Goal: Task Accomplishment & Management: Use online tool/utility

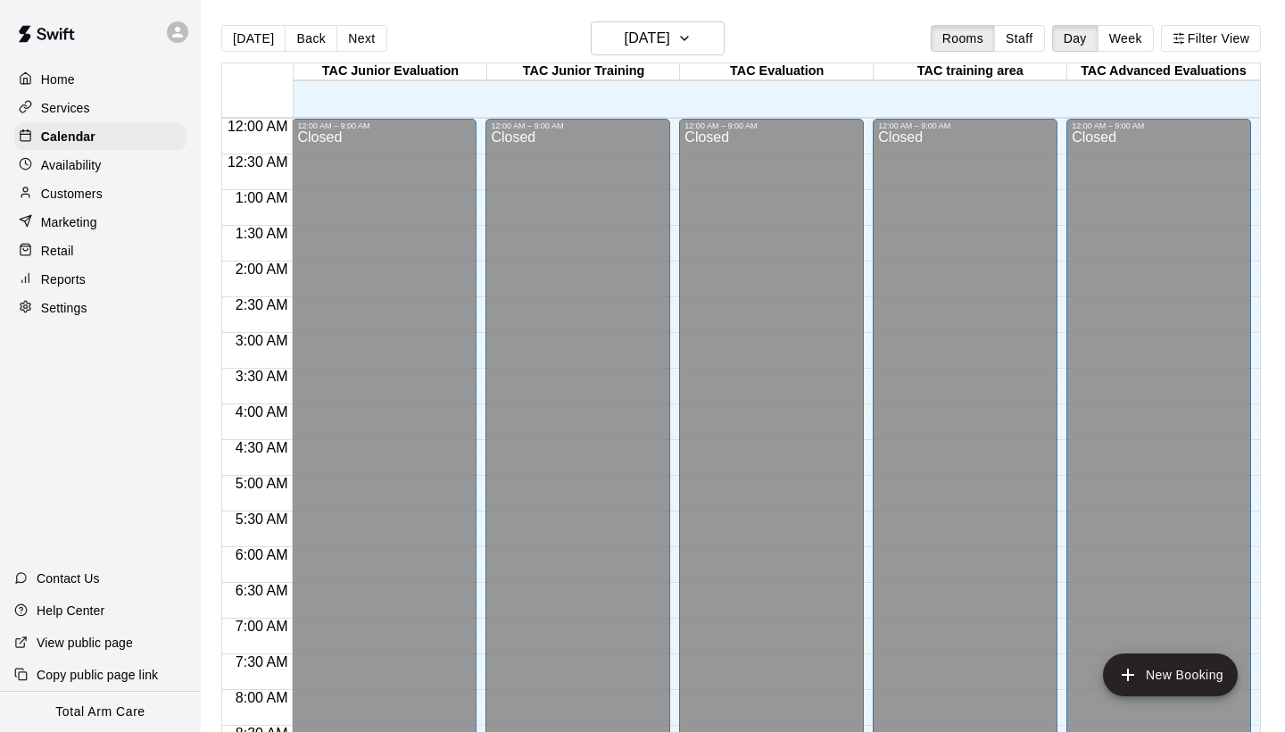
scroll to position [672, 0]
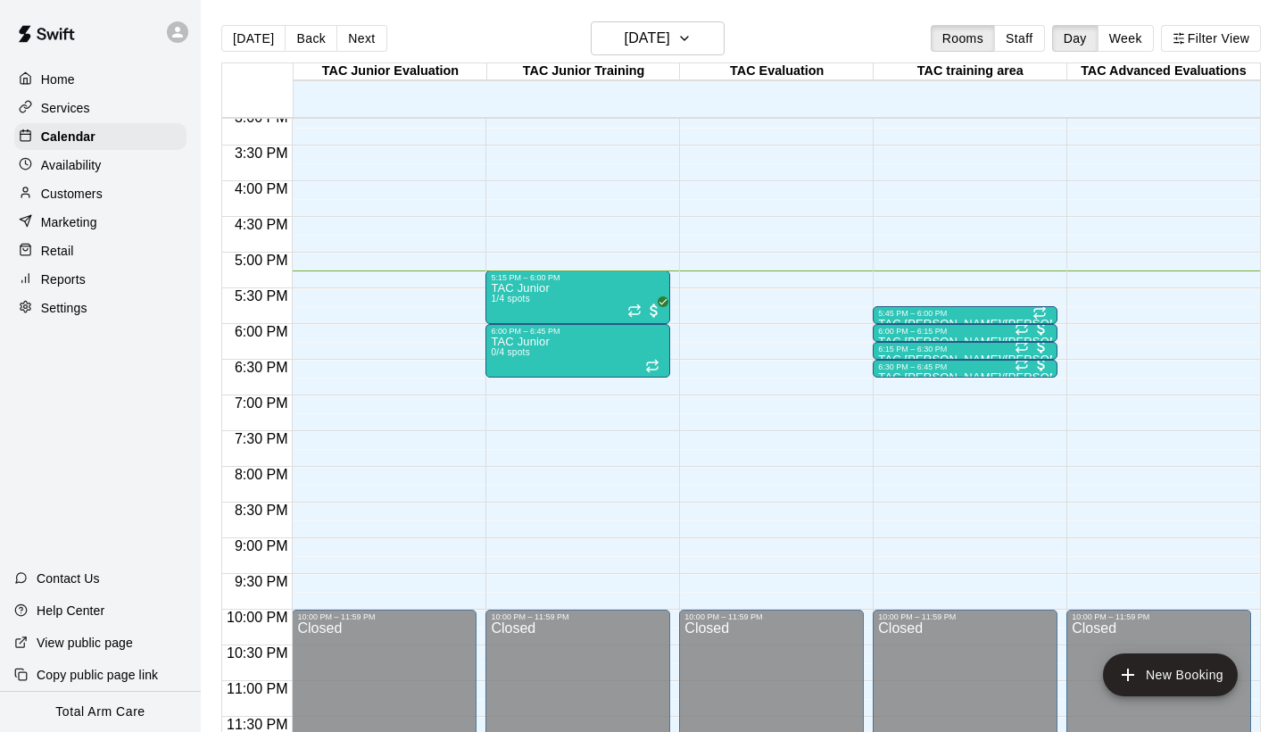
scroll to position [1081, 0]
click at [89, 194] on p "Customers" at bounding box center [72, 194] width 62 height 18
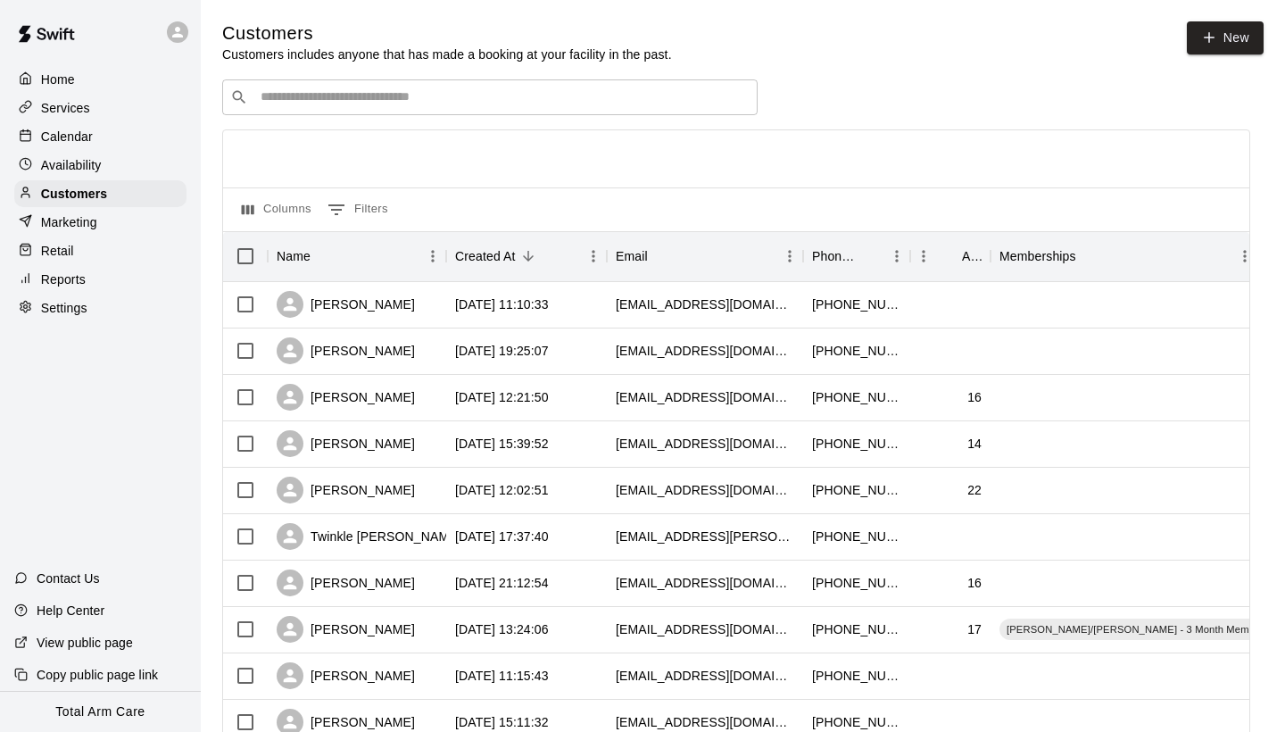
click at [87, 166] on p "Availability" at bounding box center [71, 165] width 61 height 18
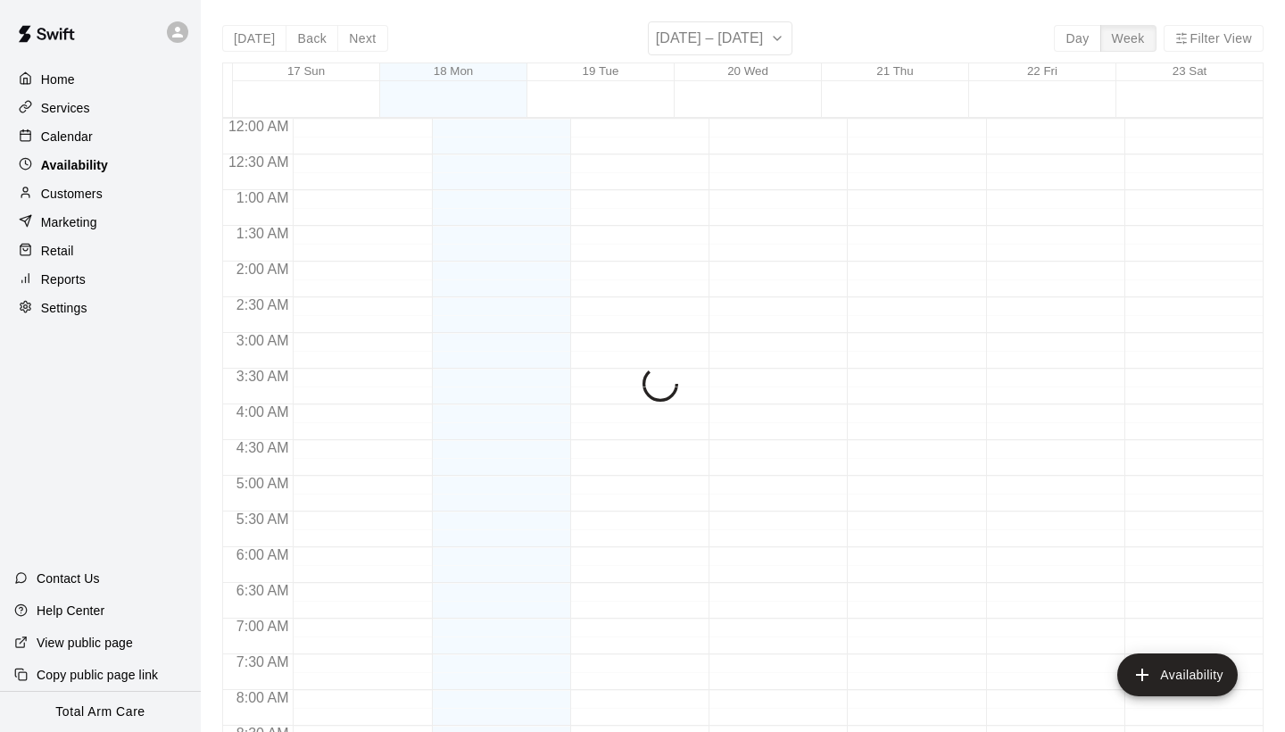
scroll to position [1081, 0]
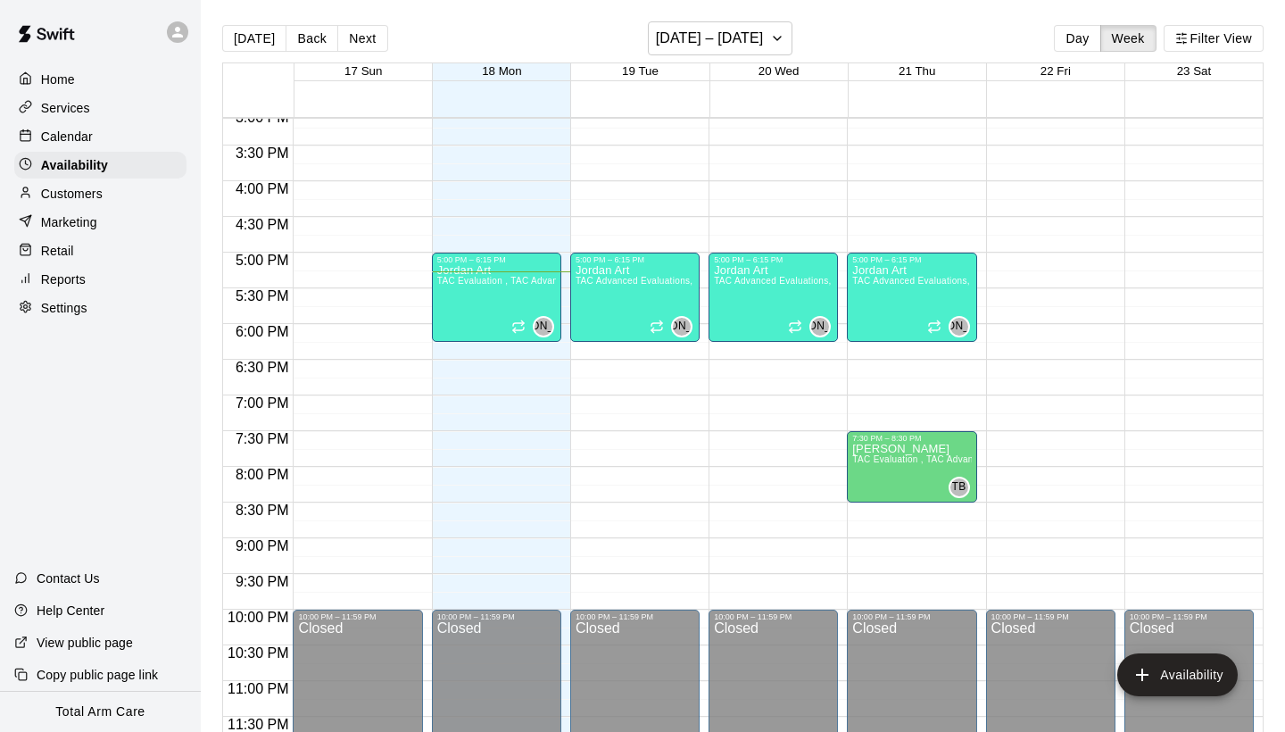
click at [93, 138] on div "Calendar" at bounding box center [100, 136] width 172 height 27
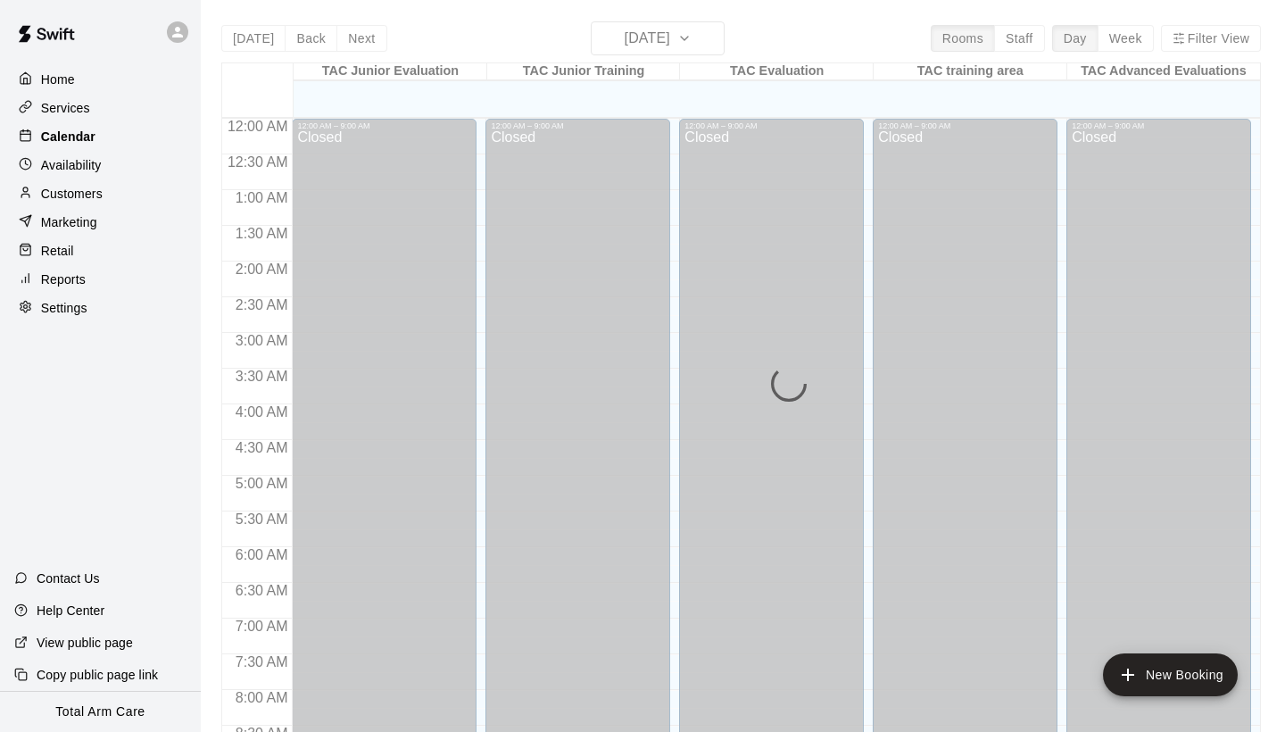
scroll to position [1027, 0]
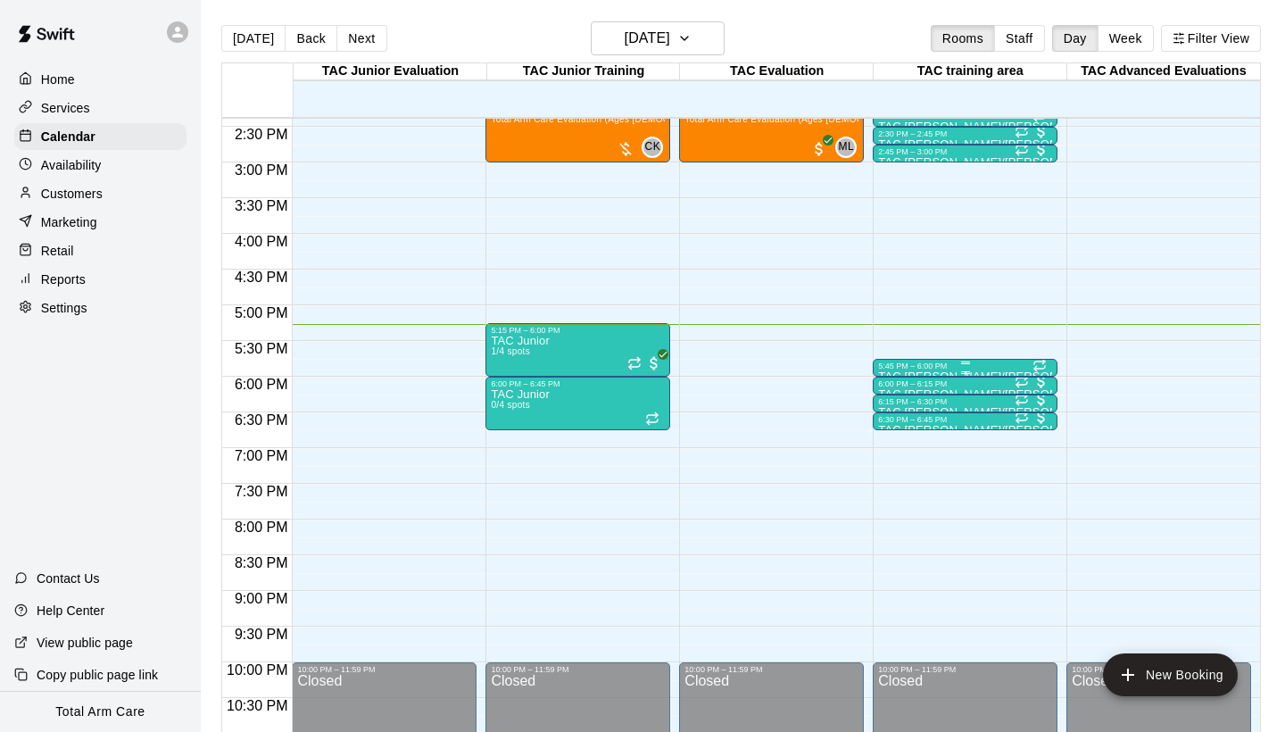
click at [920, 363] on div at bounding box center [965, 362] width 174 height 3
click at [973, 362] on div at bounding box center [642, 366] width 1285 height 732
click at [985, 368] on div "5:45 PM – 6:00 PM" at bounding box center [965, 365] width 174 height 9
click at [748, 408] on div at bounding box center [642, 366] width 1285 height 732
click at [71, 286] on p "Reports" at bounding box center [63, 279] width 45 height 18
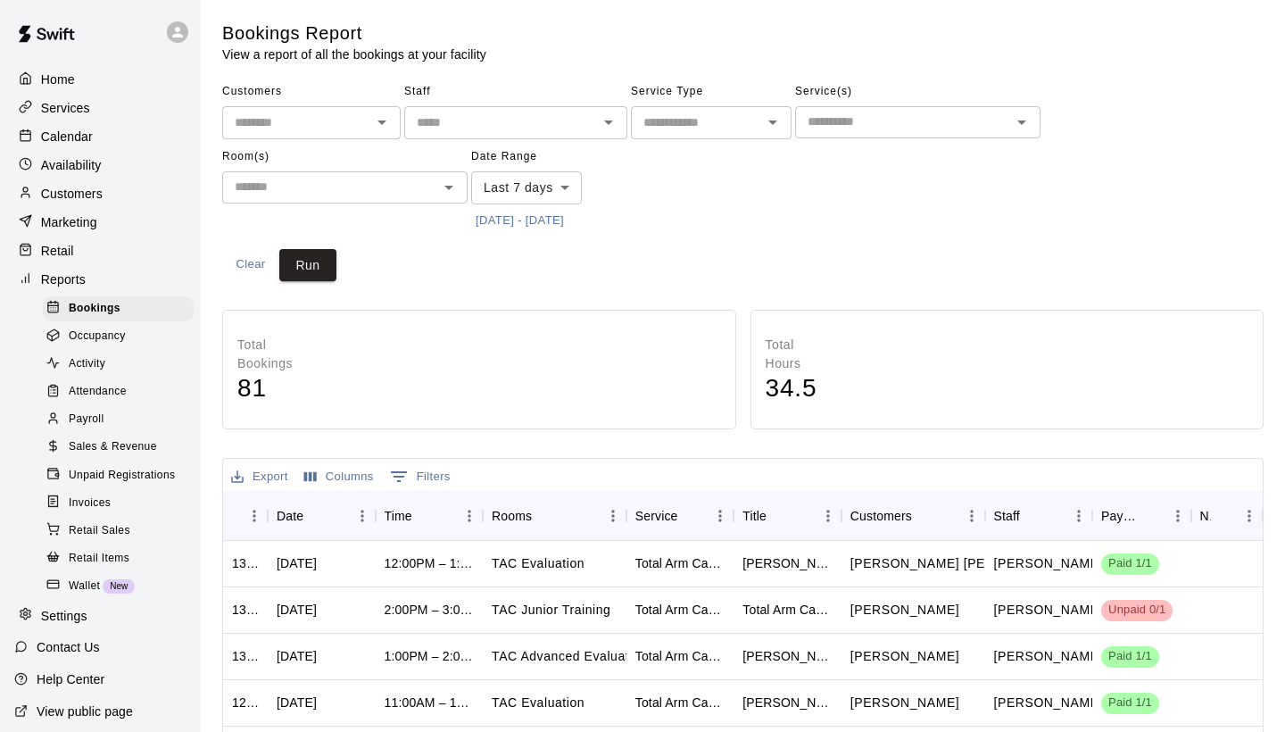
click at [104, 383] on span "Attendance" at bounding box center [98, 392] width 58 height 18
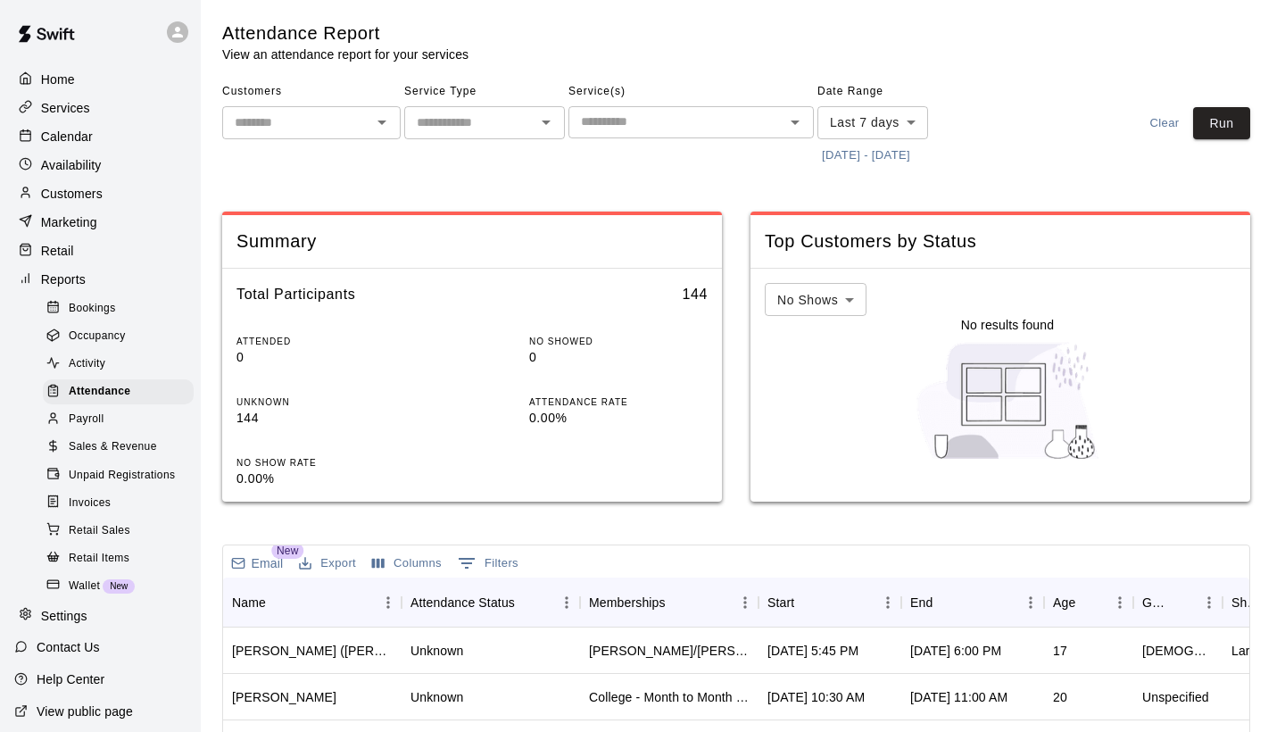
click at [871, 168] on div "Attendance Report View an attendance report for your services Customers ​ Servi…" at bounding box center [736, 595] width 1028 height 1148
click at [871, 159] on button "8/11/2025 - 8/18/2025" at bounding box center [865, 156] width 97 height 28
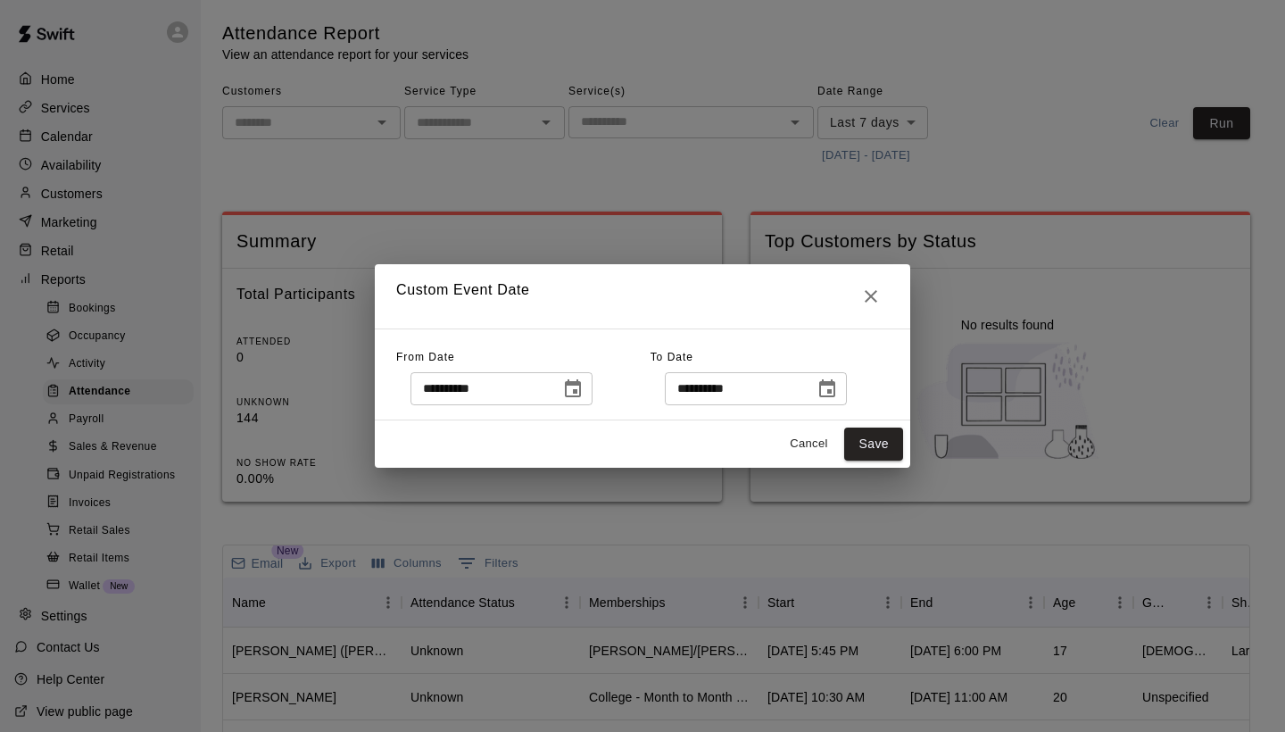
click at [579, 393] on icon "Choose date, selected date is Aug 11, 2025" at bounding box center [572, 388] width 21 height 21
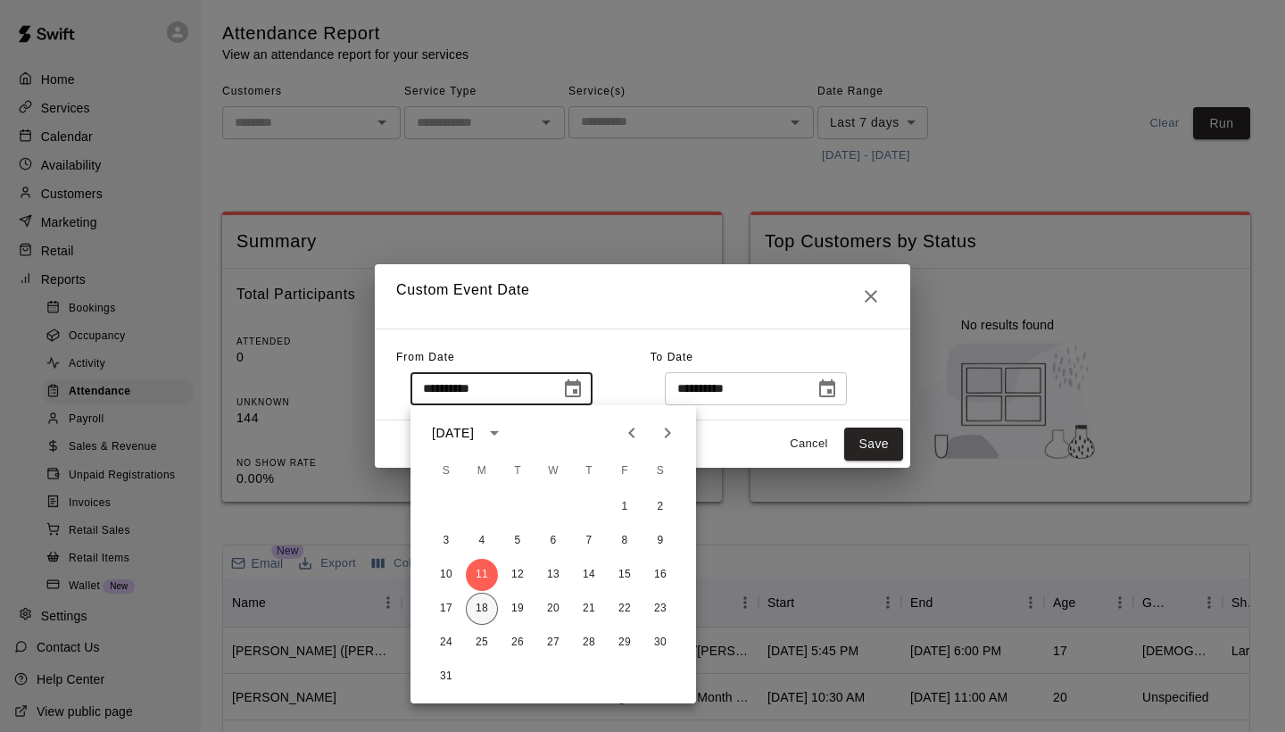
click at [477, 600] on button "18" at bounding box center [482, 609] width 32 height 32
type input "**********"
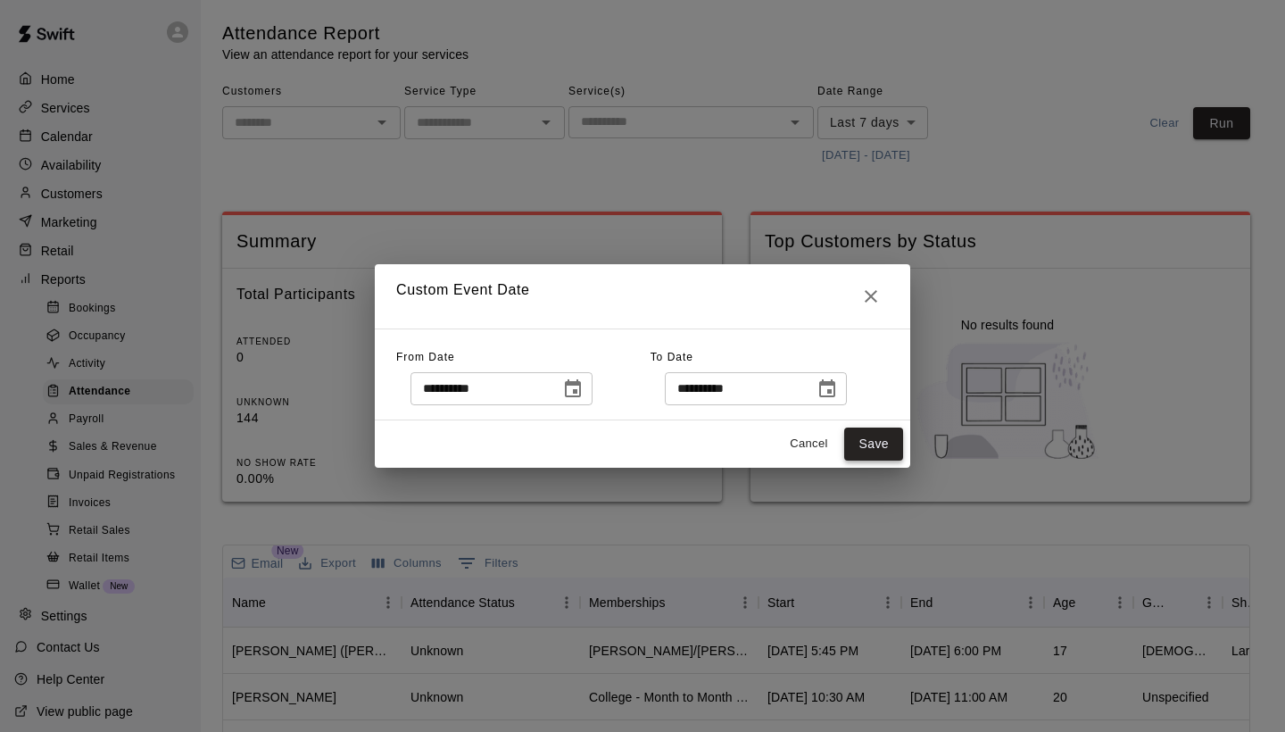
click at [878, 452] on button "Save" at bounding box center [873, 443] width 59 height 33
type input "******"
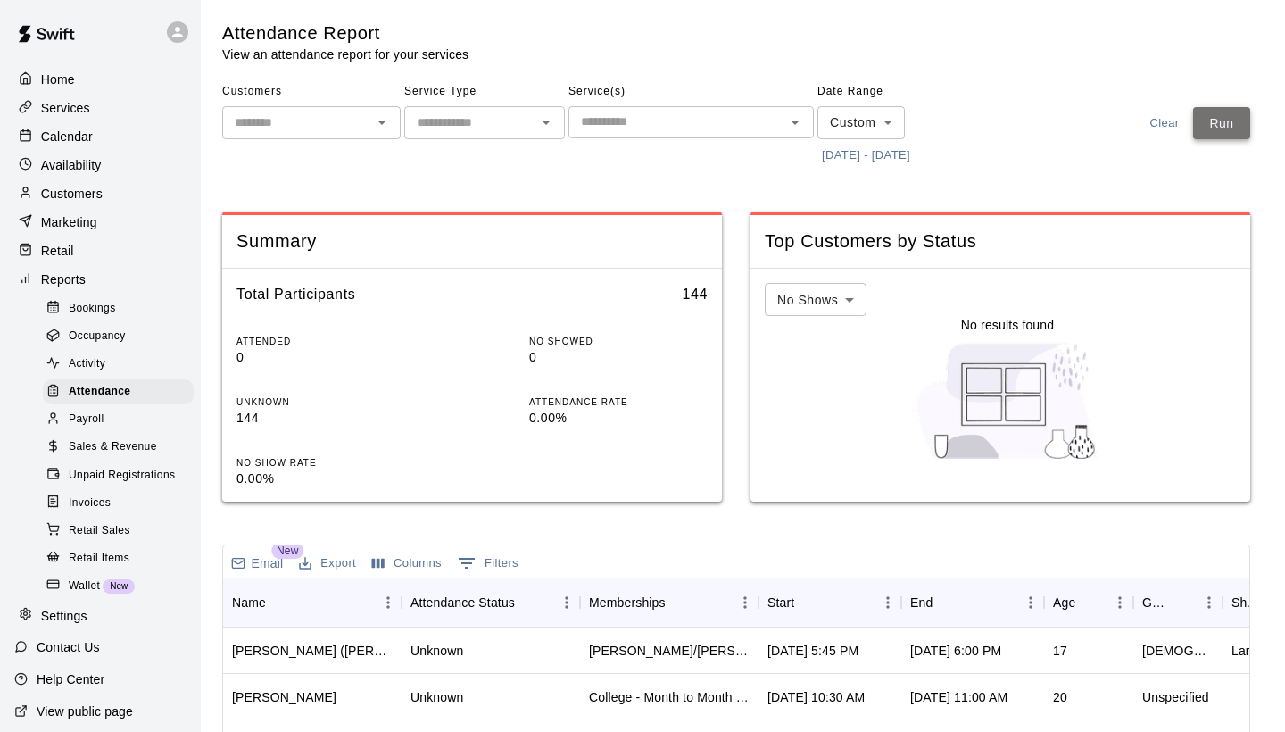
click at [1240, 123] on button "Run" at bounding box center [1221, 123] width 57 height 33
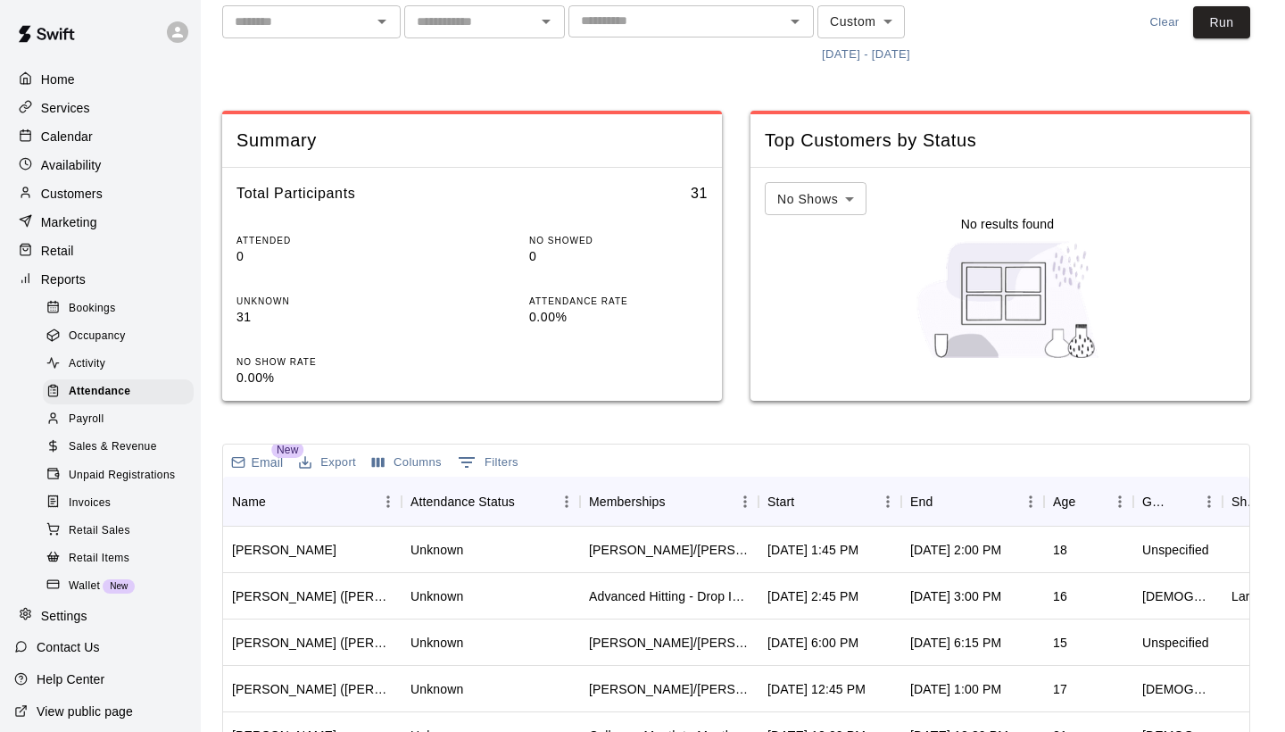
scroll to position [102, 0]
click at [790, 494] on div "Start" at bounding box center [780, 501] width 27 height 50
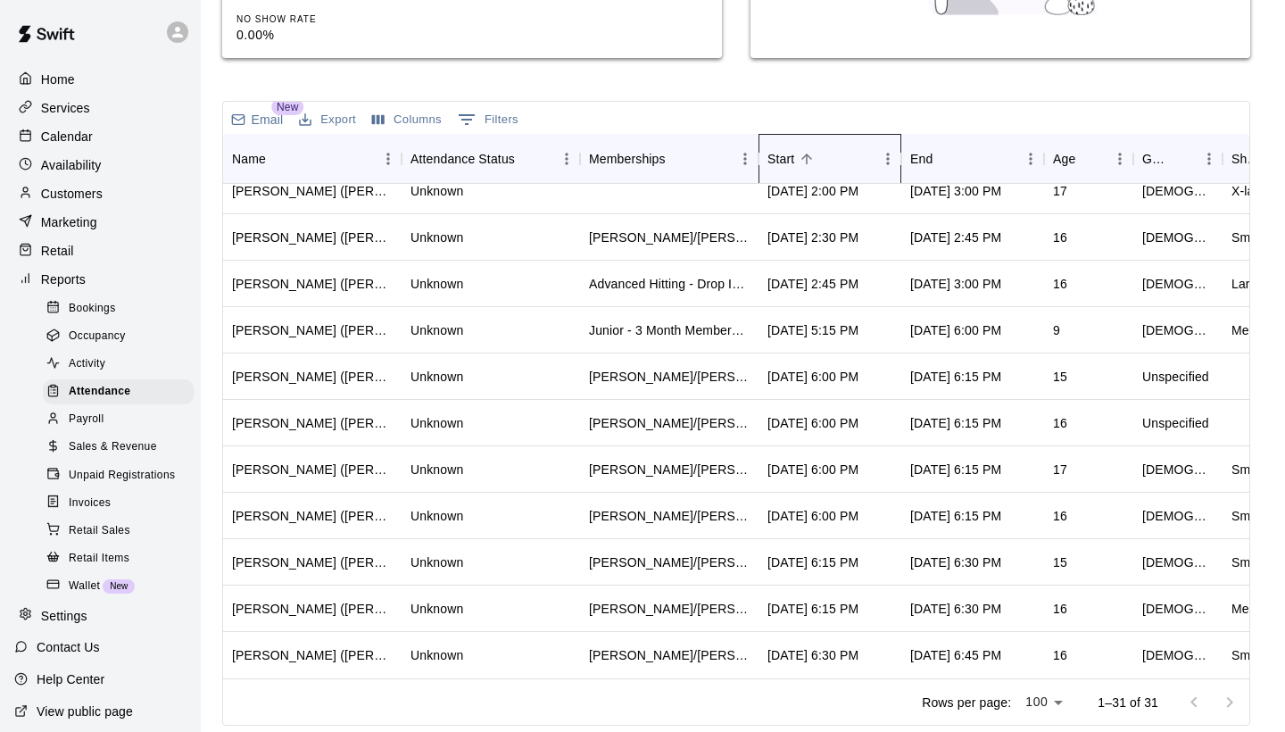
scroll to position [443, 0]
